Goal: Task Accomplishment & Management: Complete application form

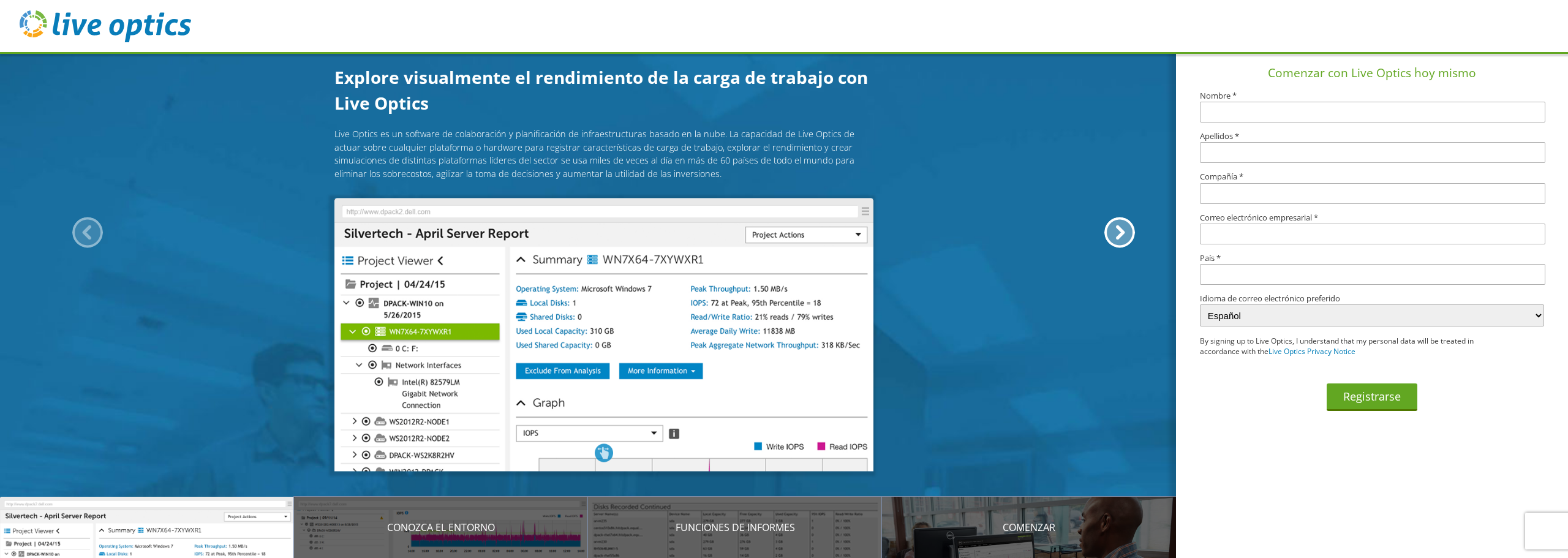
click at [1287, 115] on input "text" at bounding box center [1371, 113] width 345 height 21
type input "[PERSON_NAME]"
type input "Huiza"
type input "YourNextHop"
type input "[EMAIL_ADDRESS][DOMAIN_NAME]"
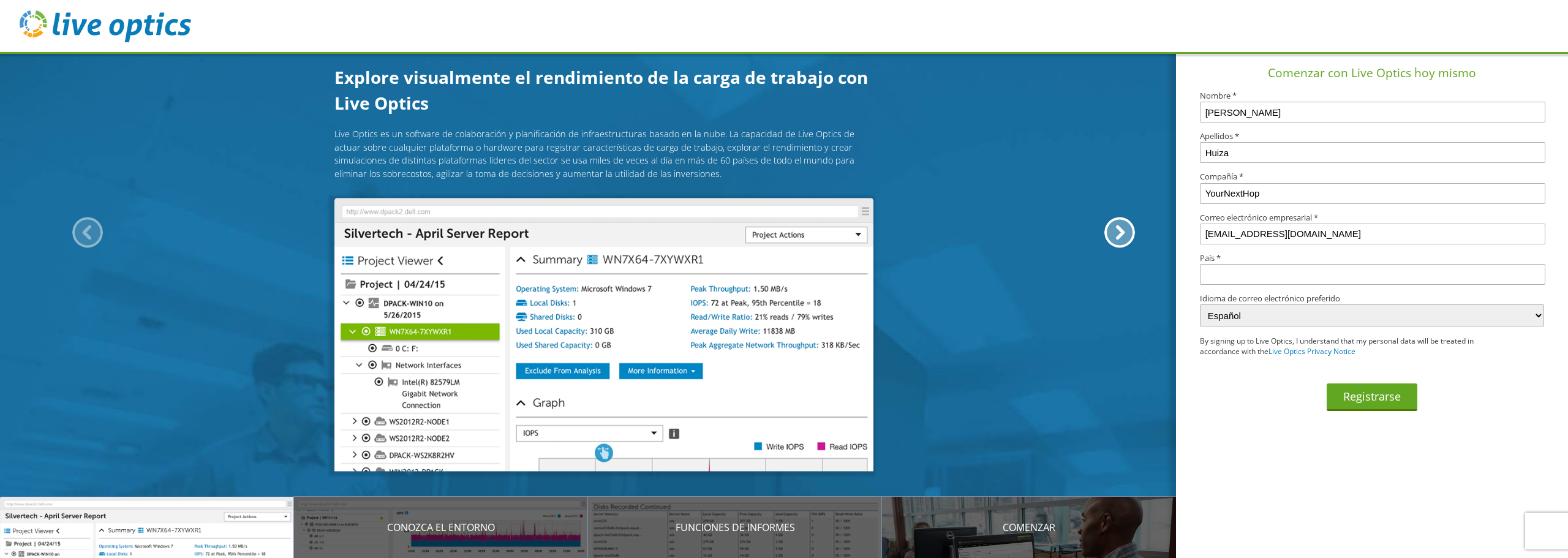
type input "[GEOGRAPHIC_DATA]"
click at [1378, 397] on button "Registrarse" at bounding box center [1371, 397] width 91 height 27
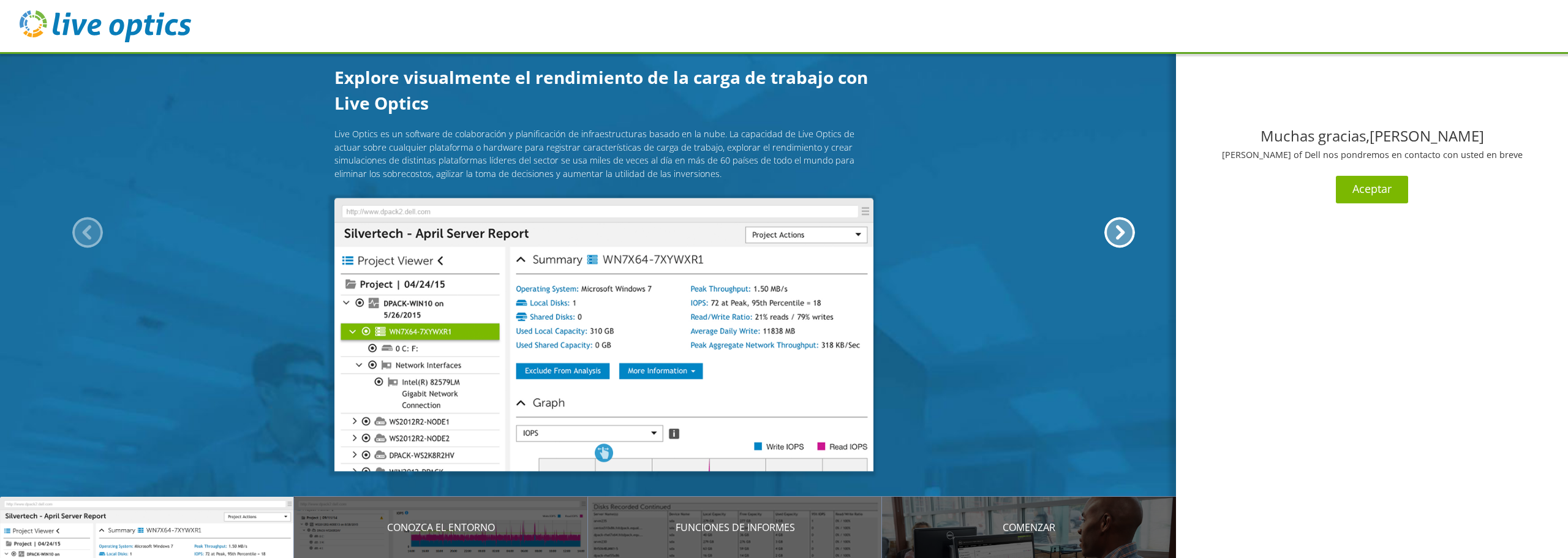
click at [1357, 190] on button "Aceptar" at bounding box center [1371, 189] width 72 height 27
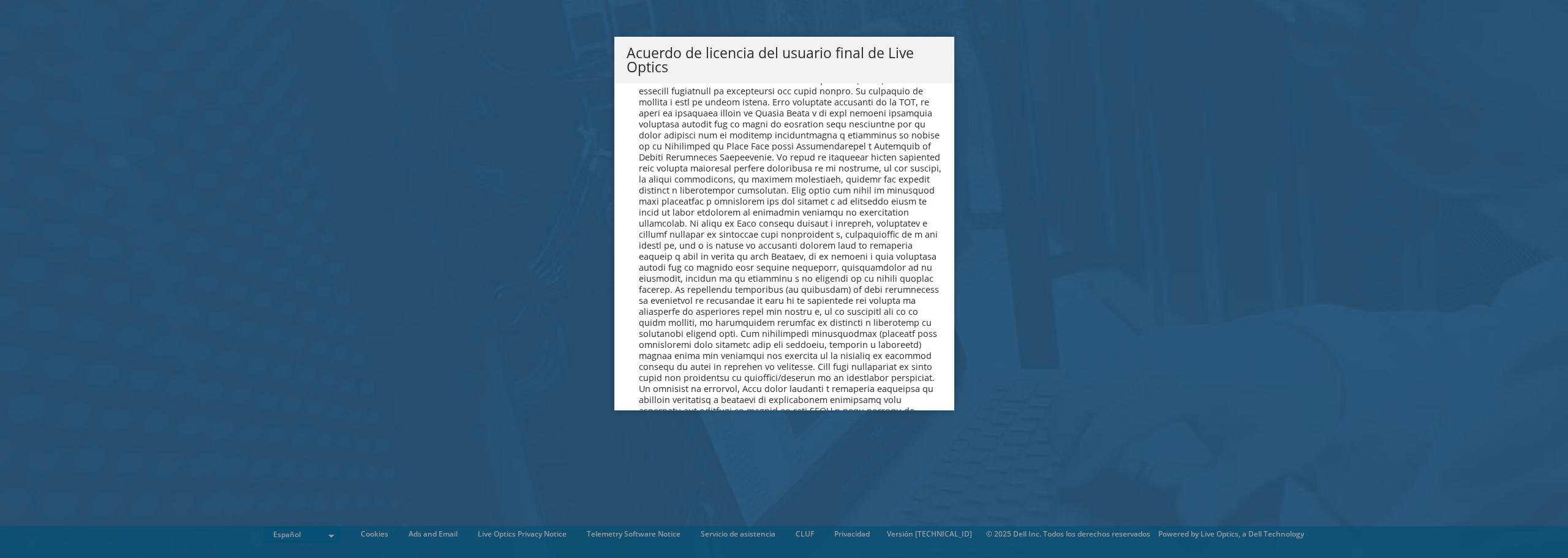
scroll to position [5196, 0]
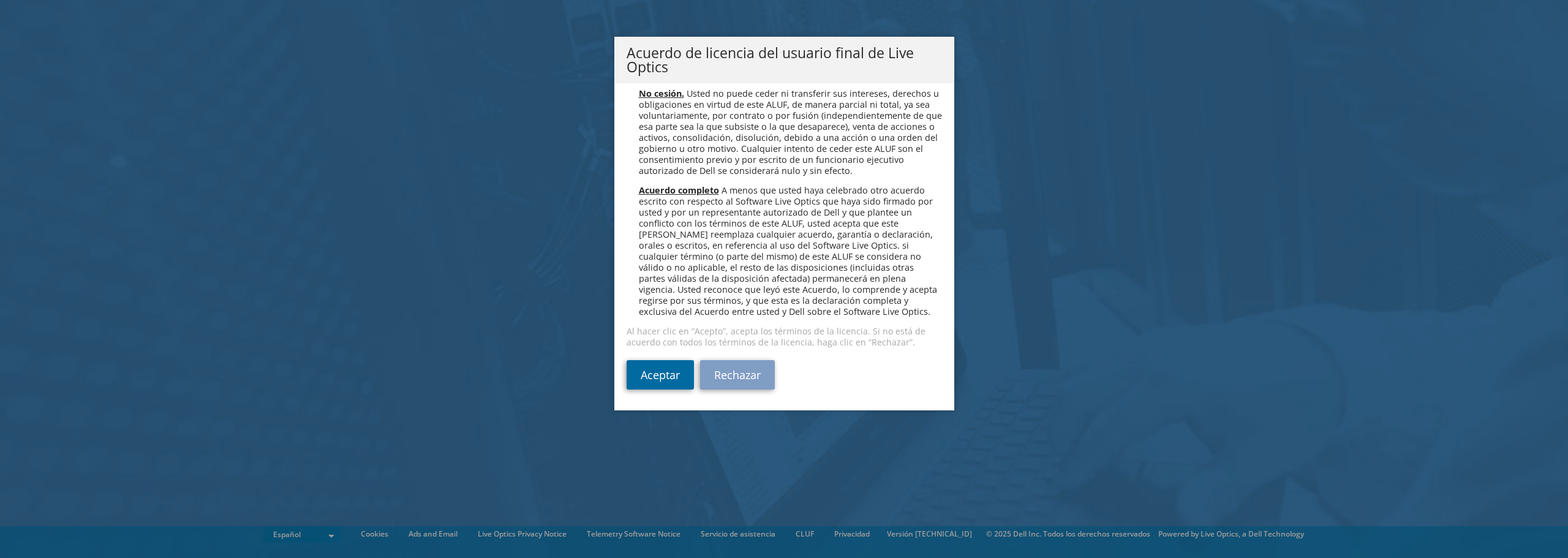
click at [635, 373] on link "Aceptar" at bounding box center [660, 375] width 67 height 29
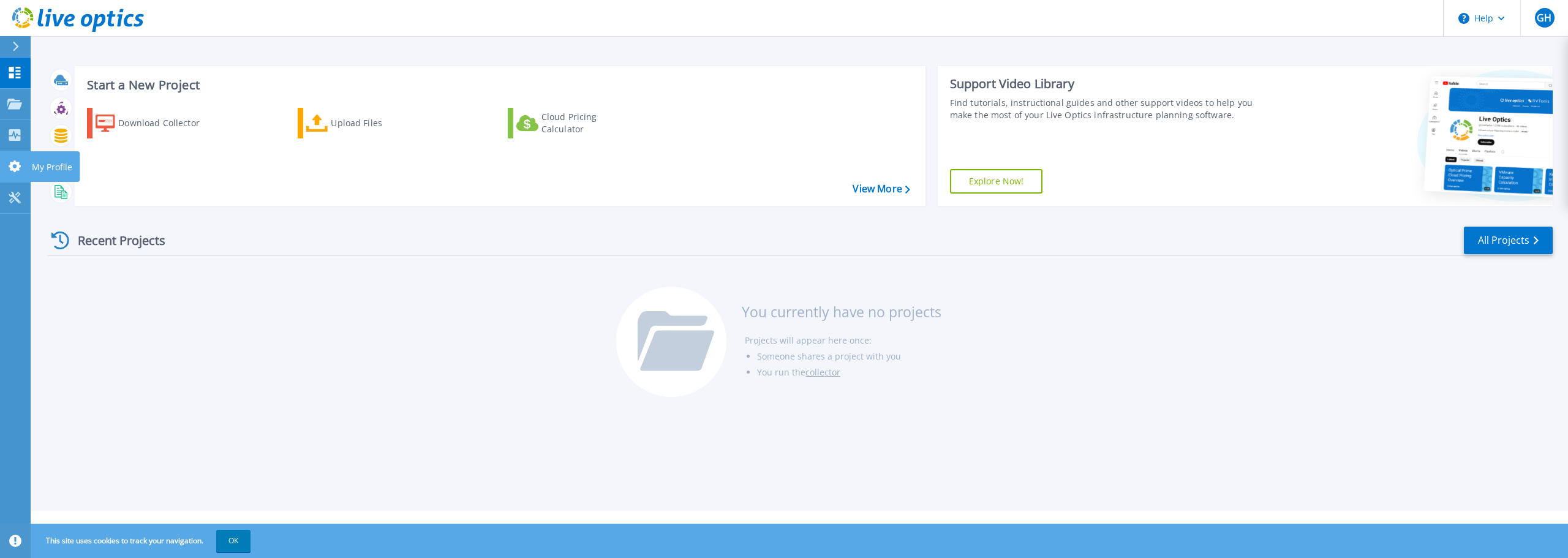
click at [13, 168] on icon at bounding box center [14, 166] width 12 height 11
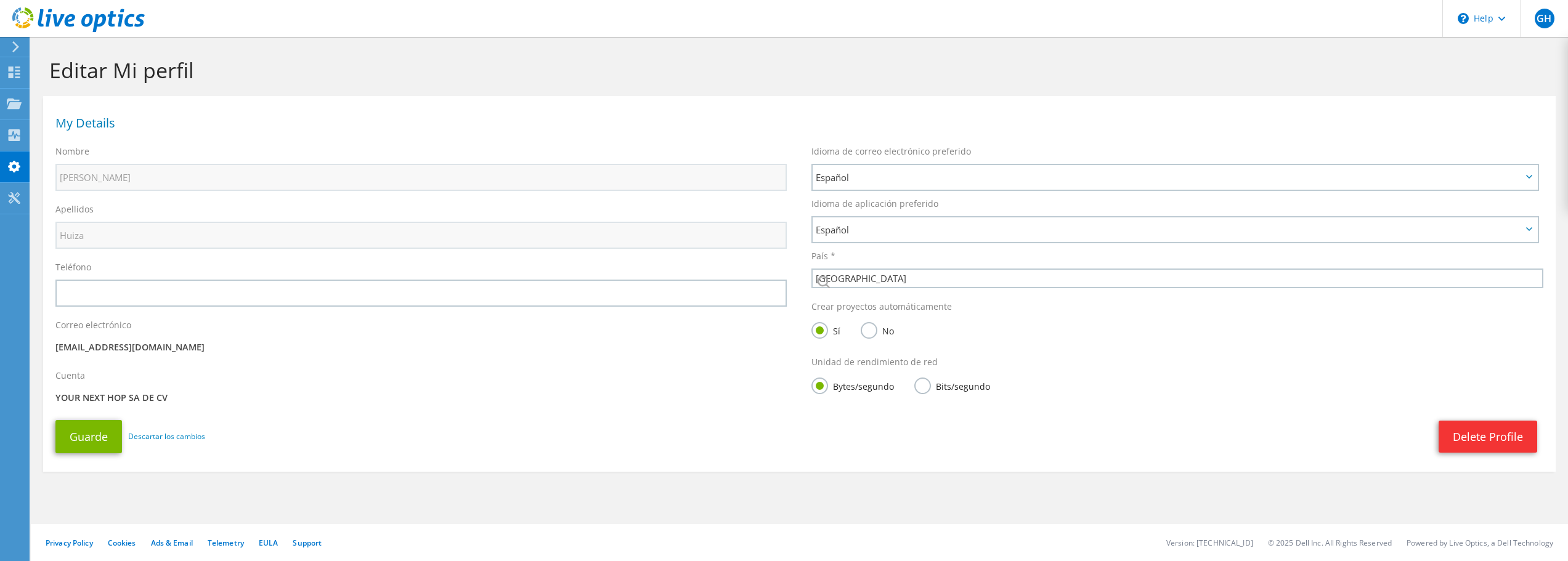
select select "202"
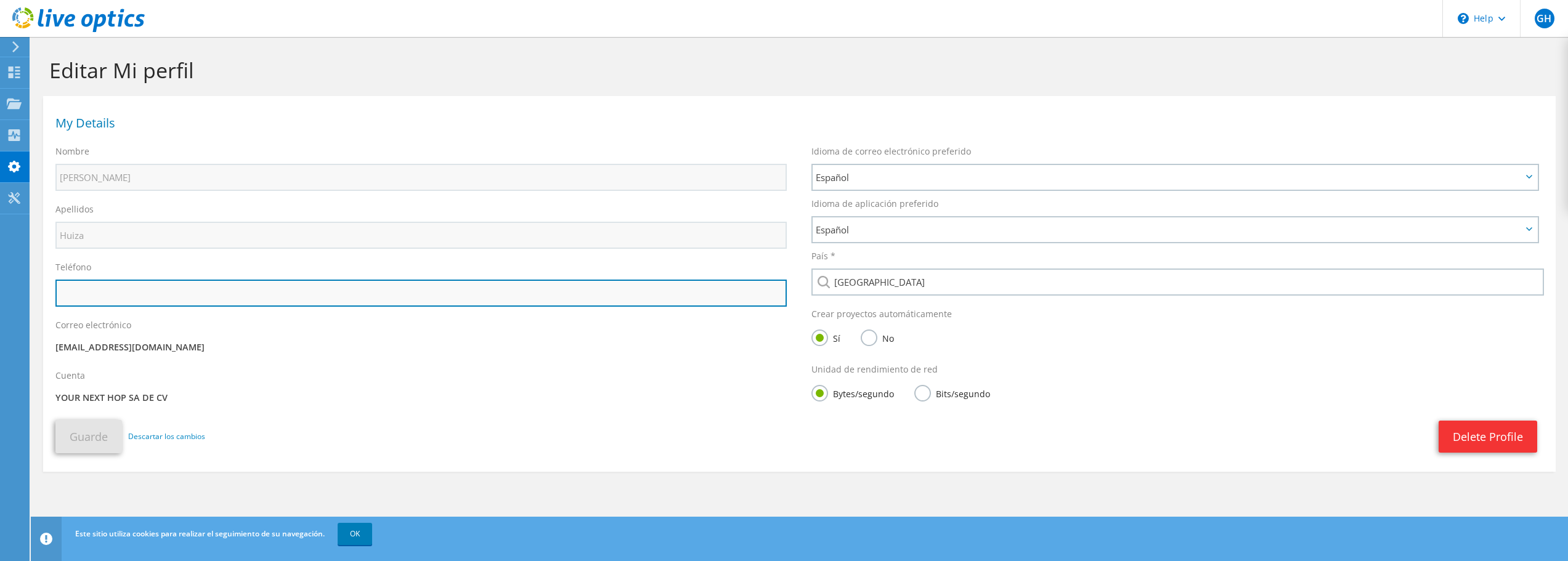
click at [156, 300] on input "text" at bounding box center [420, 293] width 731 height 28
type input "63046967"
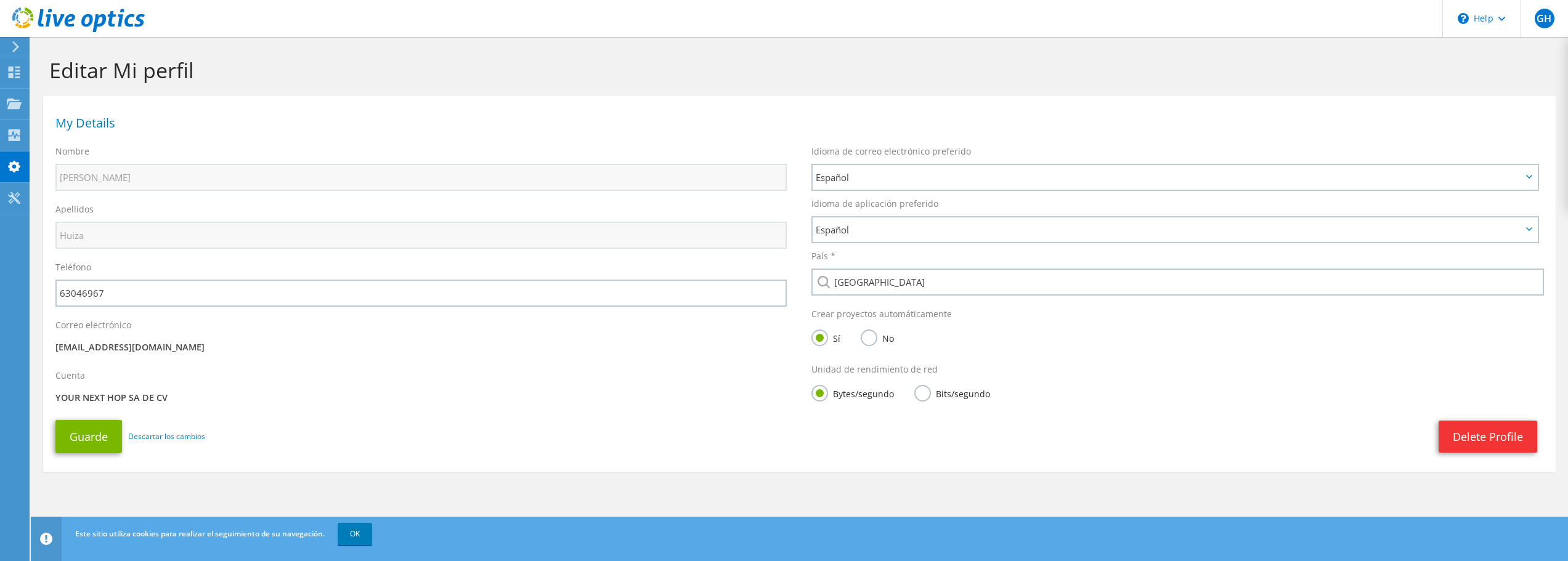
click at [480, 391] on div "Cuenta YOUR NEXT HOP SA DE CV" at bounding box center [420, 388] width 756 height 50
drag, startPoint x: 83, startPoint y: 440, endPoint x: 96, endPoint y: 440, distance: 13.0
click at [83, 440] on button "Guarde" at bounding box center [88, 436] width 67 height 33
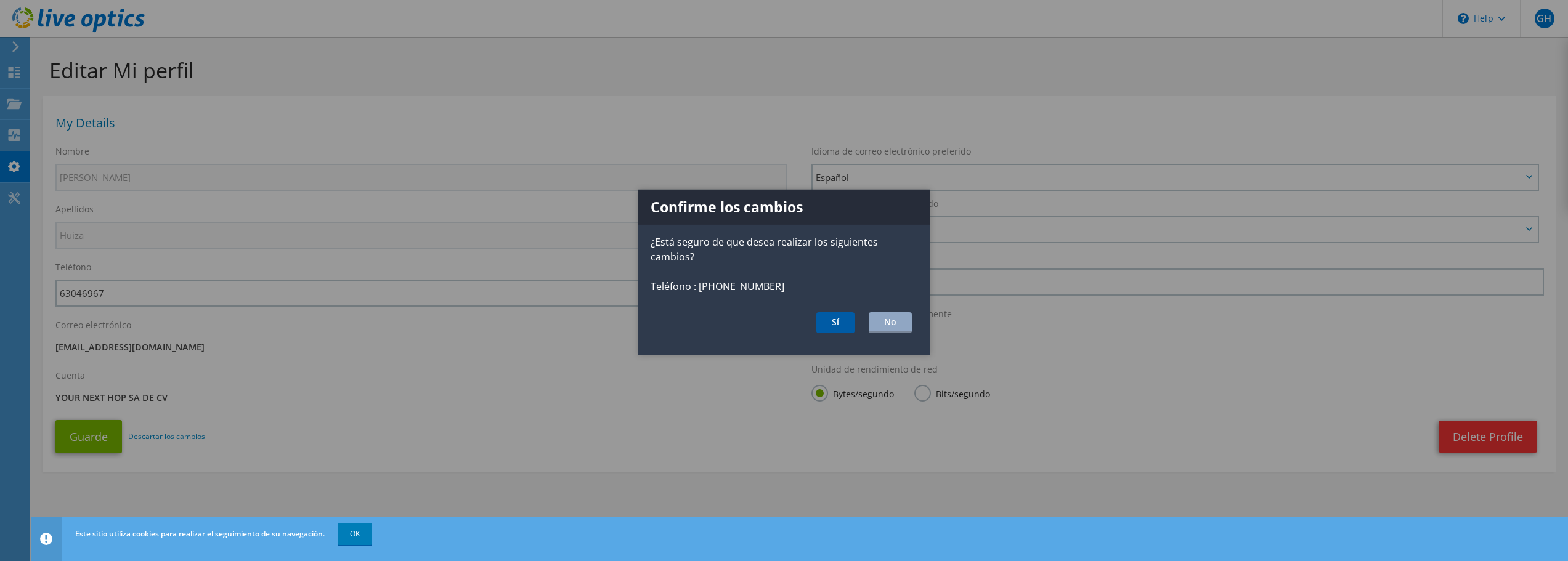
click at [833, 323] on button "Sí" at bounding box center [835, 322] width 38 height 21
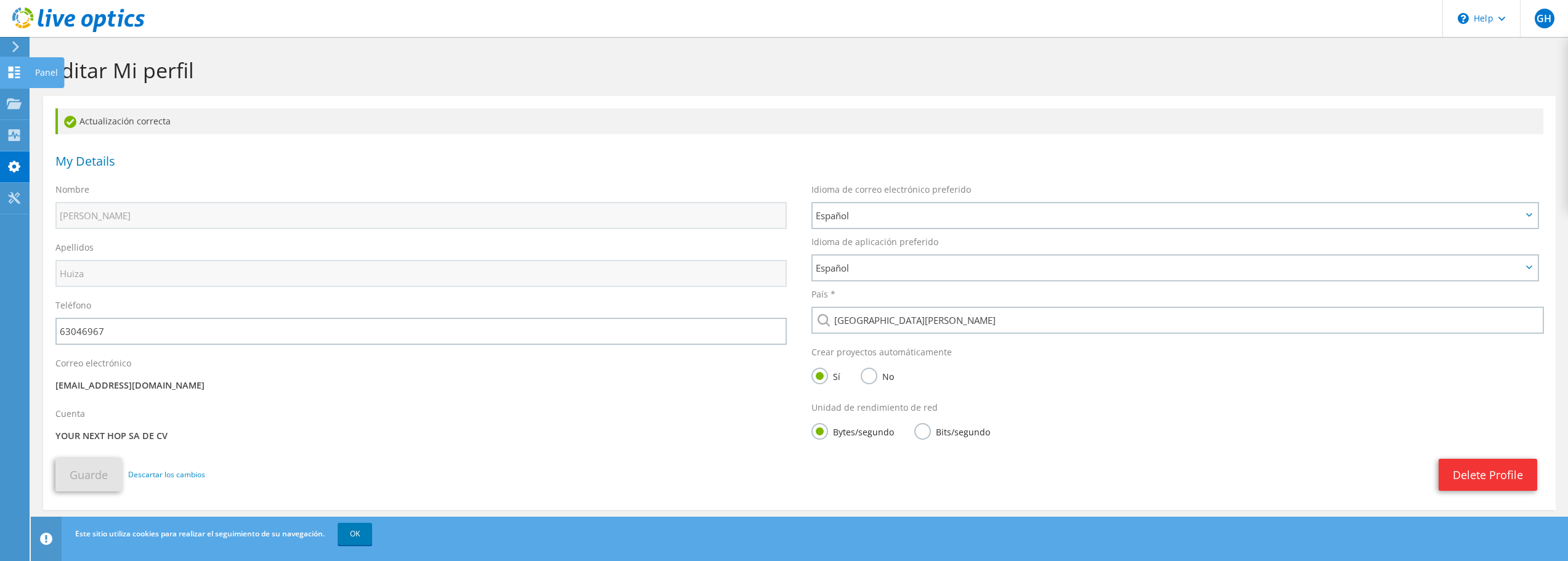
click at [11, 75] on use at bounding box center [14, 72] width 11 height 11
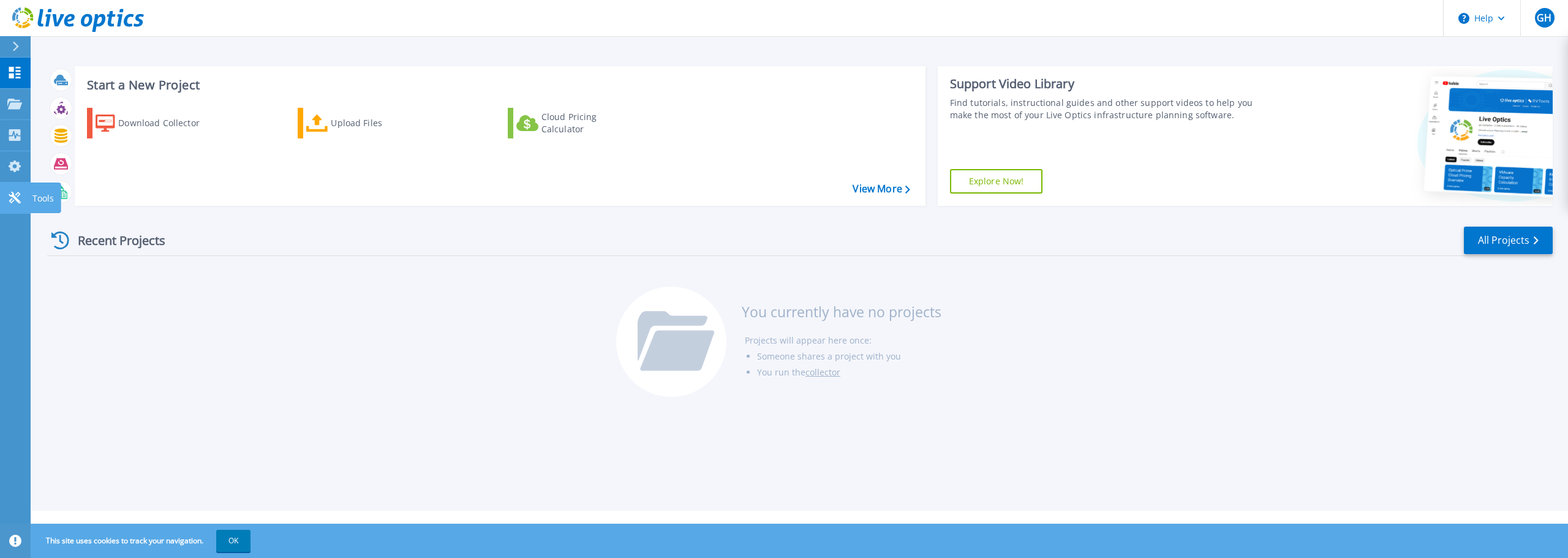
click at [13, 201] on icon at bounding box center [14, 198] width 11 height 11
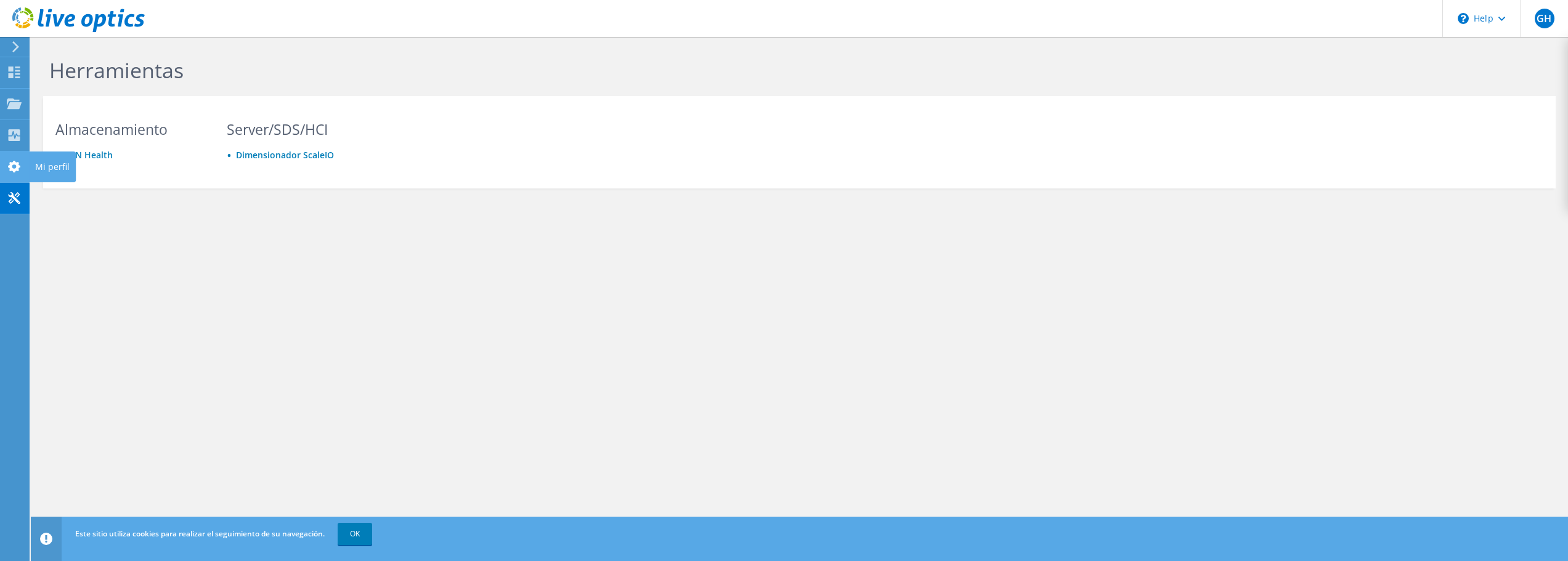
click at [17, 167] on use at bounding box center [13, 166] width 12 height 11
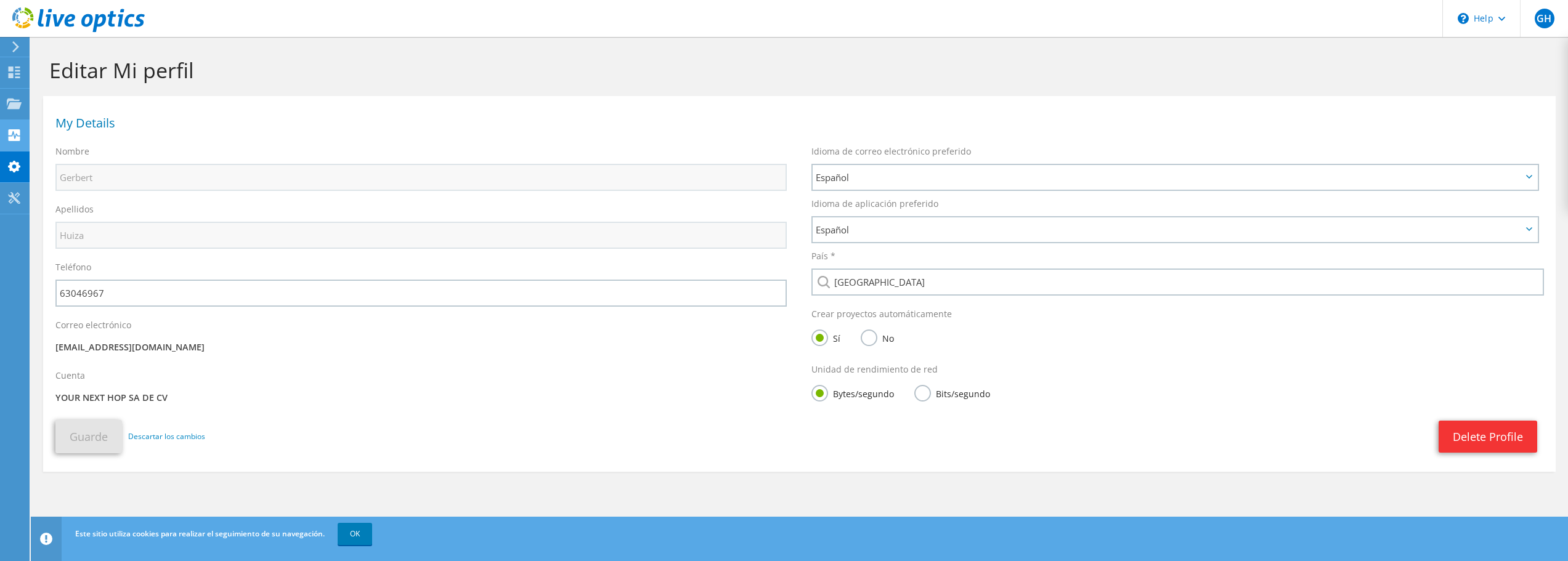
click at [16, 132] on use at bounding box center [14, 135] width 11 height 11
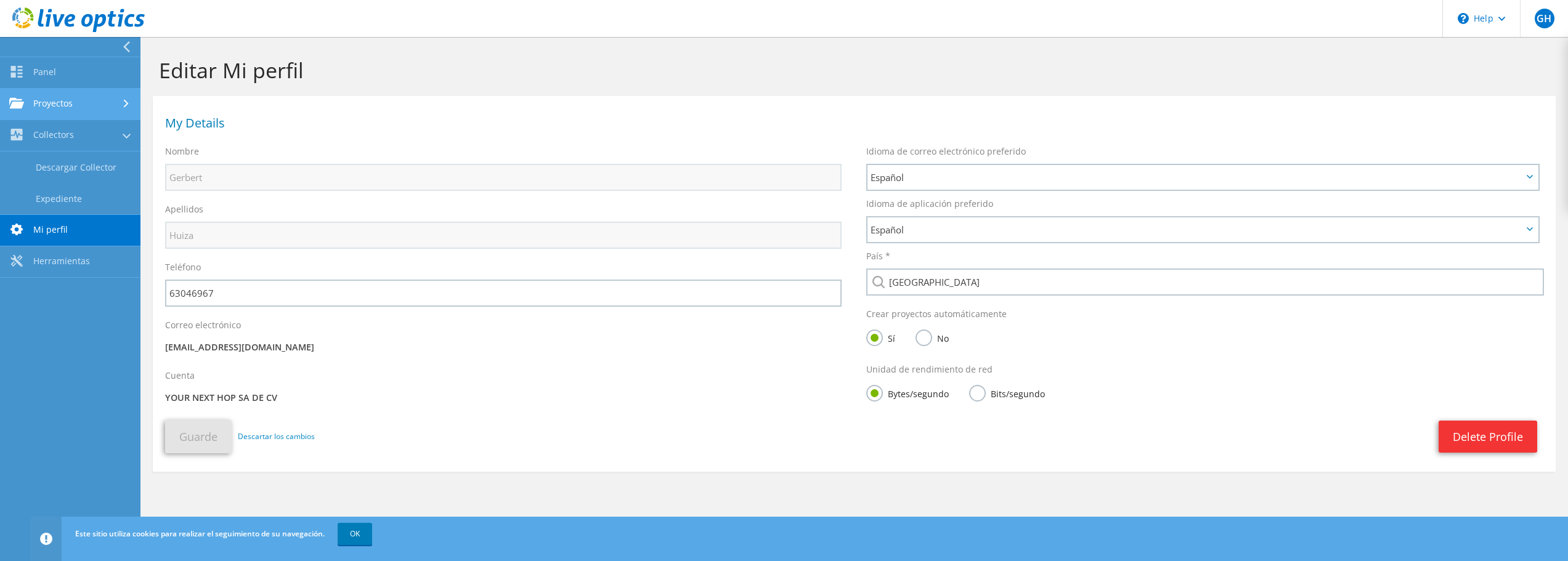
click at [54, 101] on link "Proyectos" at bounding box center [70, 104] width 141 height 31
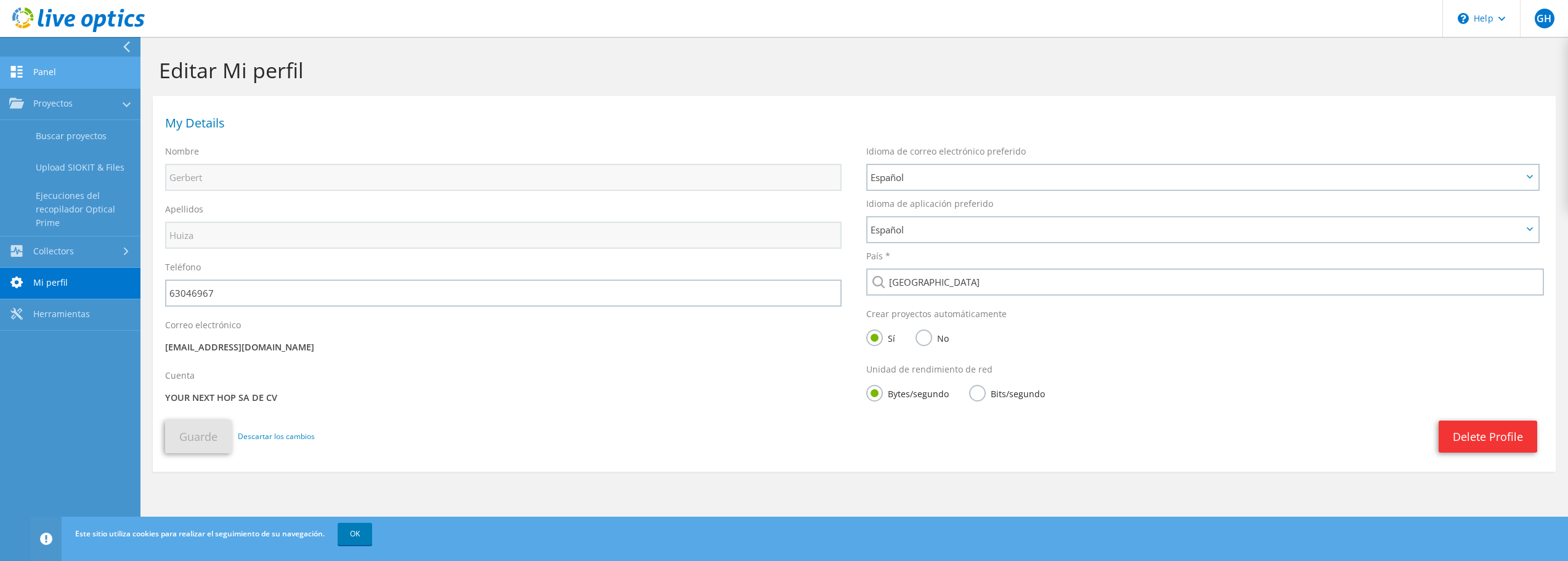
click at [45, 69] on link "Panel" at bounding box center [70, 72] width 141 height 31
